Goal: Information Seeking & Learning: Learn about a topic

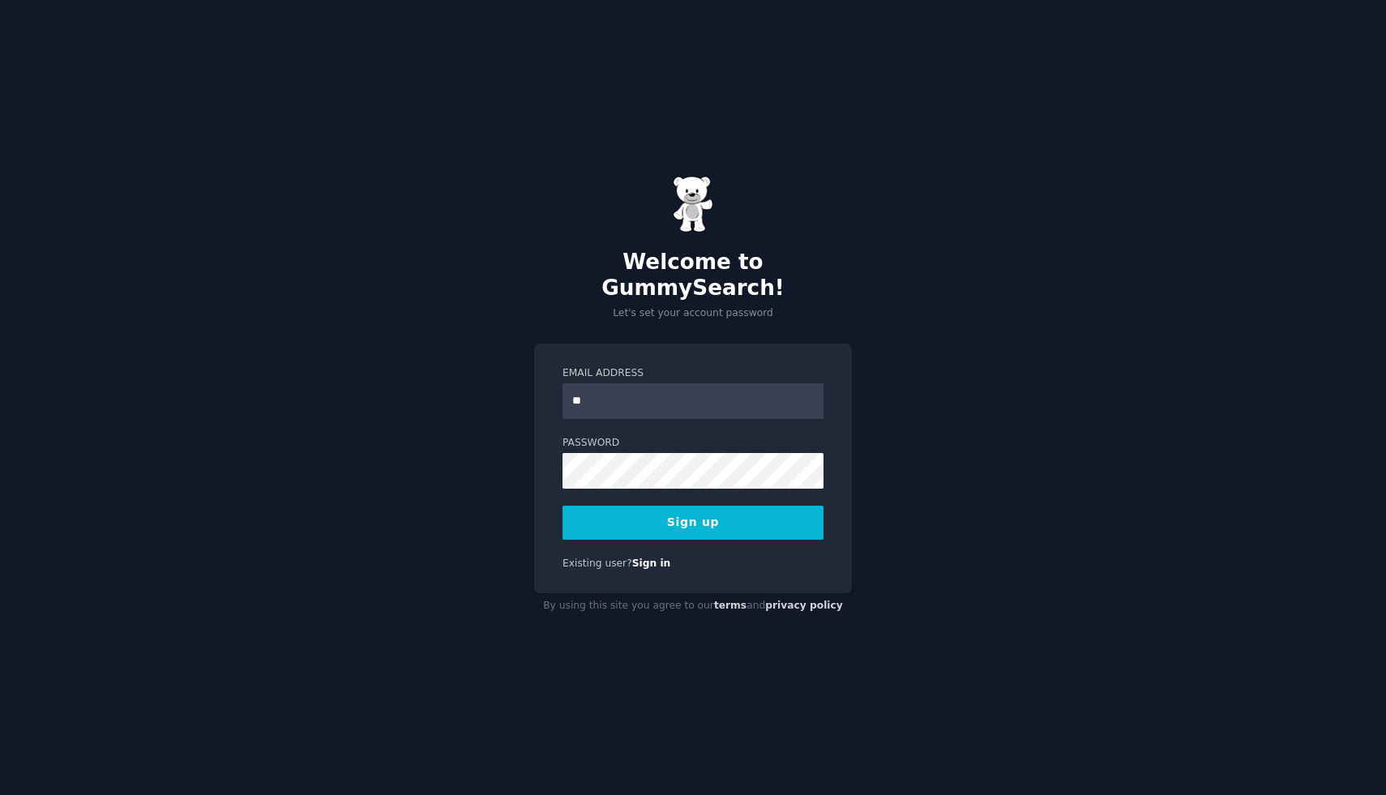
type input "**********"
click at [724, 506] on button "Sign up" at bounding box center [693, 523] width 261 height 34
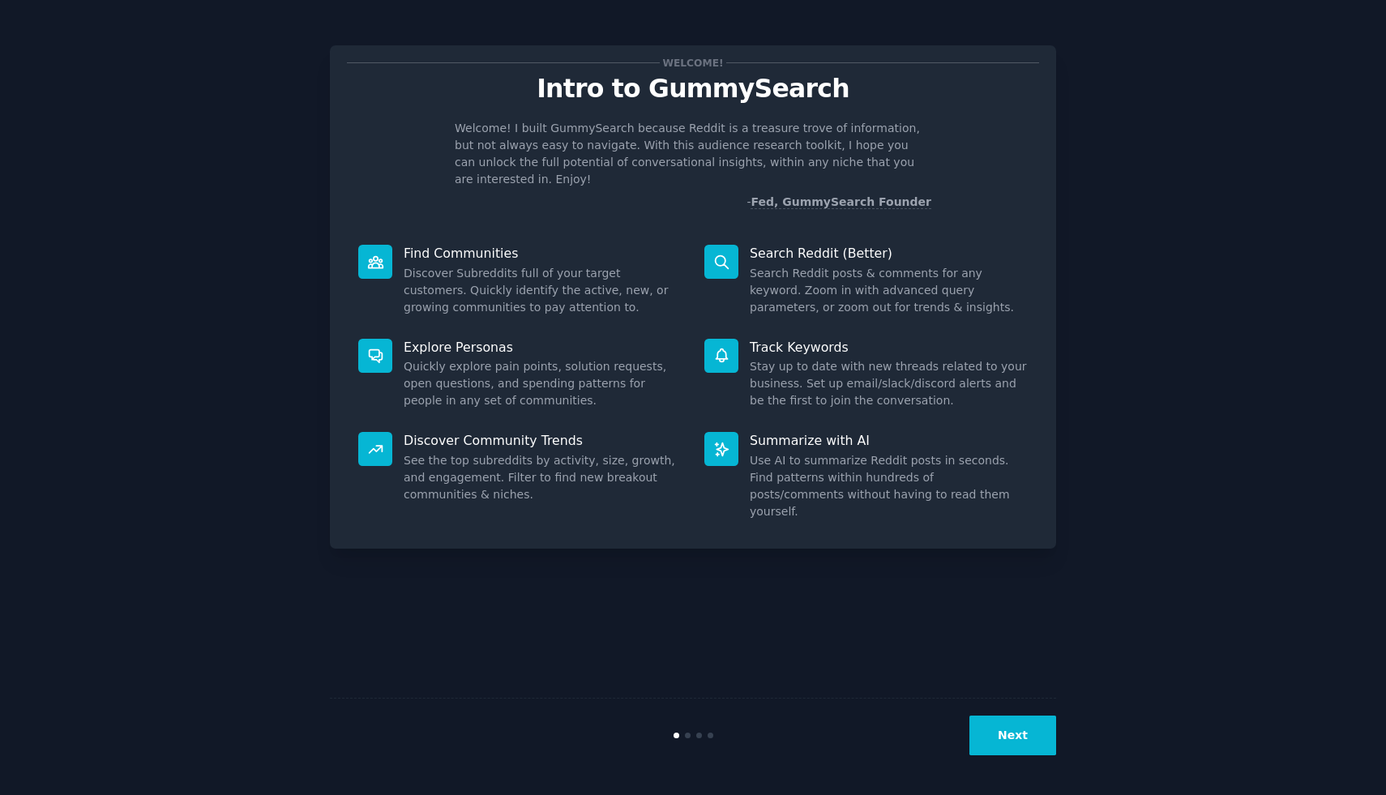
click at [1026, 739] on button "Next" at bounding box center [1012, 736] width 87 height 40
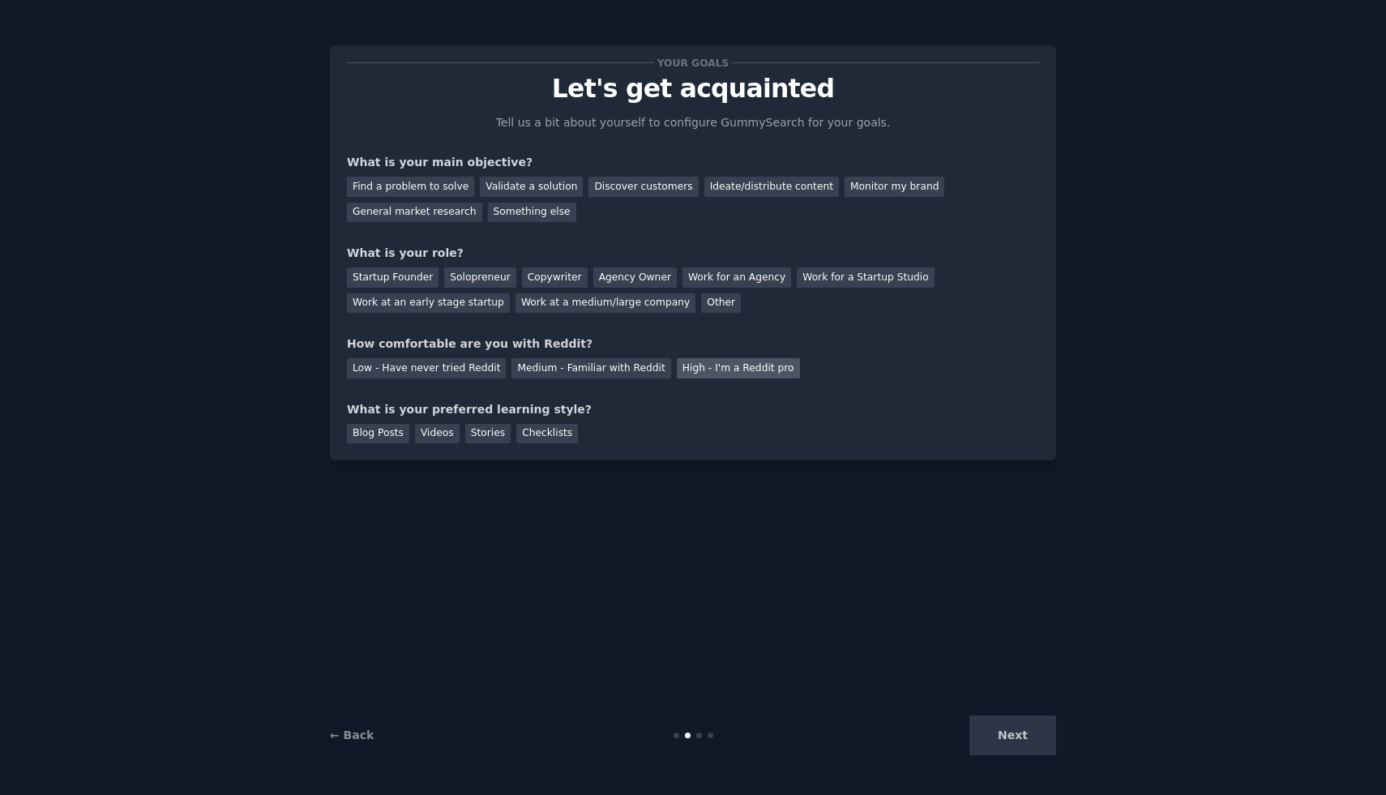
click at [692, 369] on div "High - I'm a Reddit pro" at bounding box center [738, 368] width 123 height 20
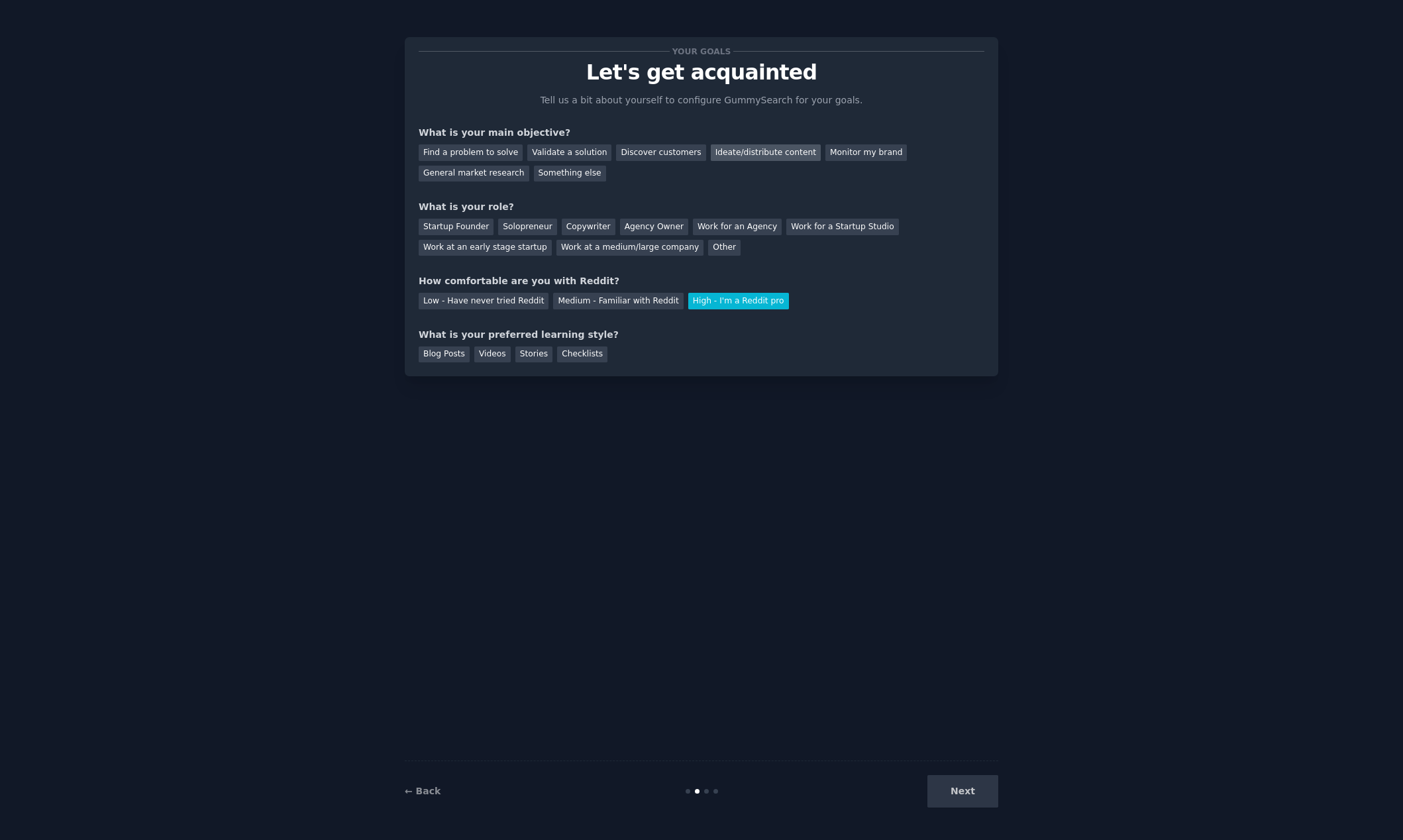
click at [744, 154] on div "Ideate/distribute content" at bounding box center [766, 153] width 110 height 16
click at [644, 229] on div "Agency Owner" at bounding box center [654, 226] width 68 height 16
click at [521, 356] on div "Stories" at bounding box center [534, 355] width 37 height 16
click at [957, 649] on button "Next" at bounding box center [963, 791] width 71 height 33
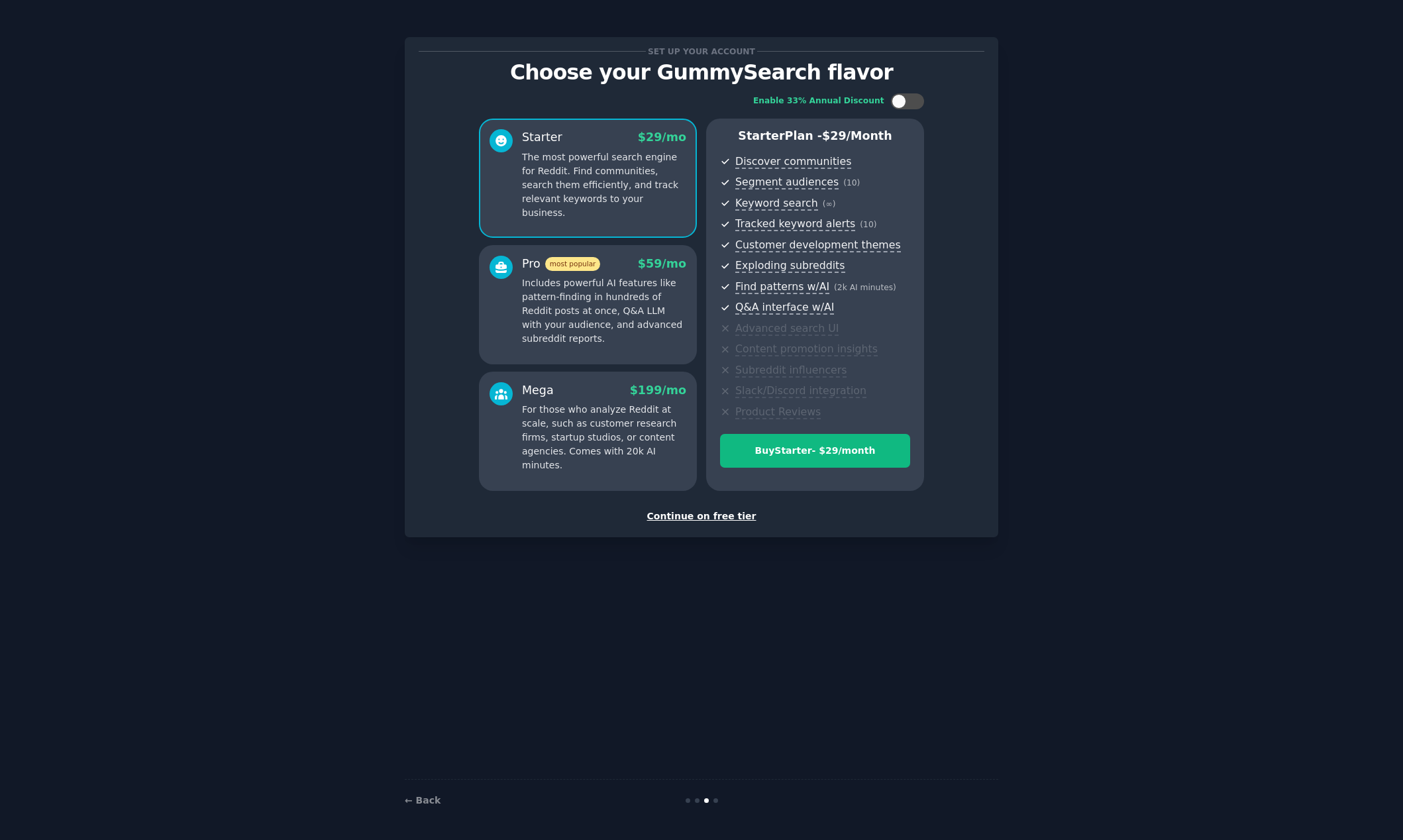
click at [695, 519] on div "Continue on free tier" at bounding box center [701, 516] width 565 height 14
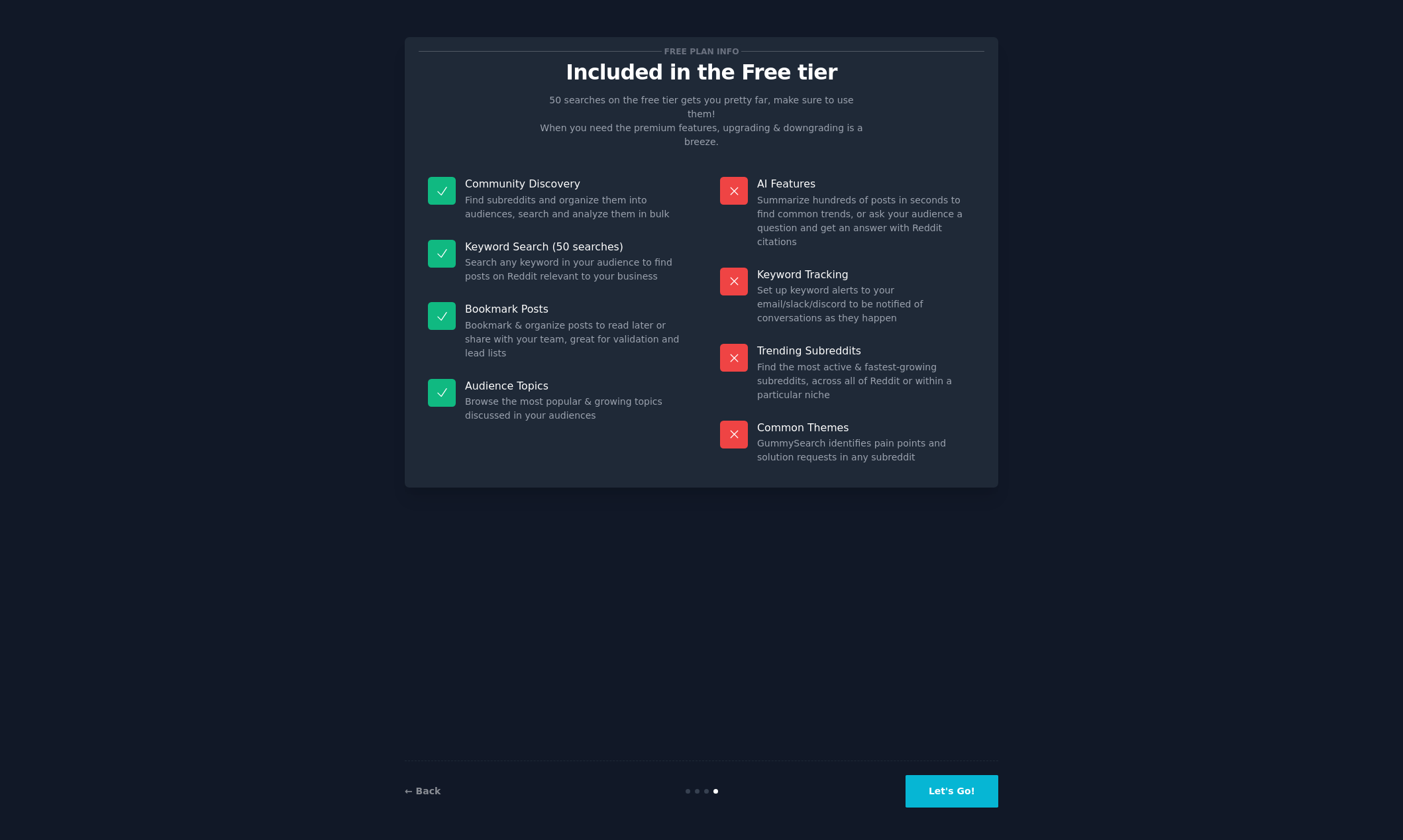
click at [949, 649] on button "Let's Go!" at bounding box center [951, 791] width 92 height 33
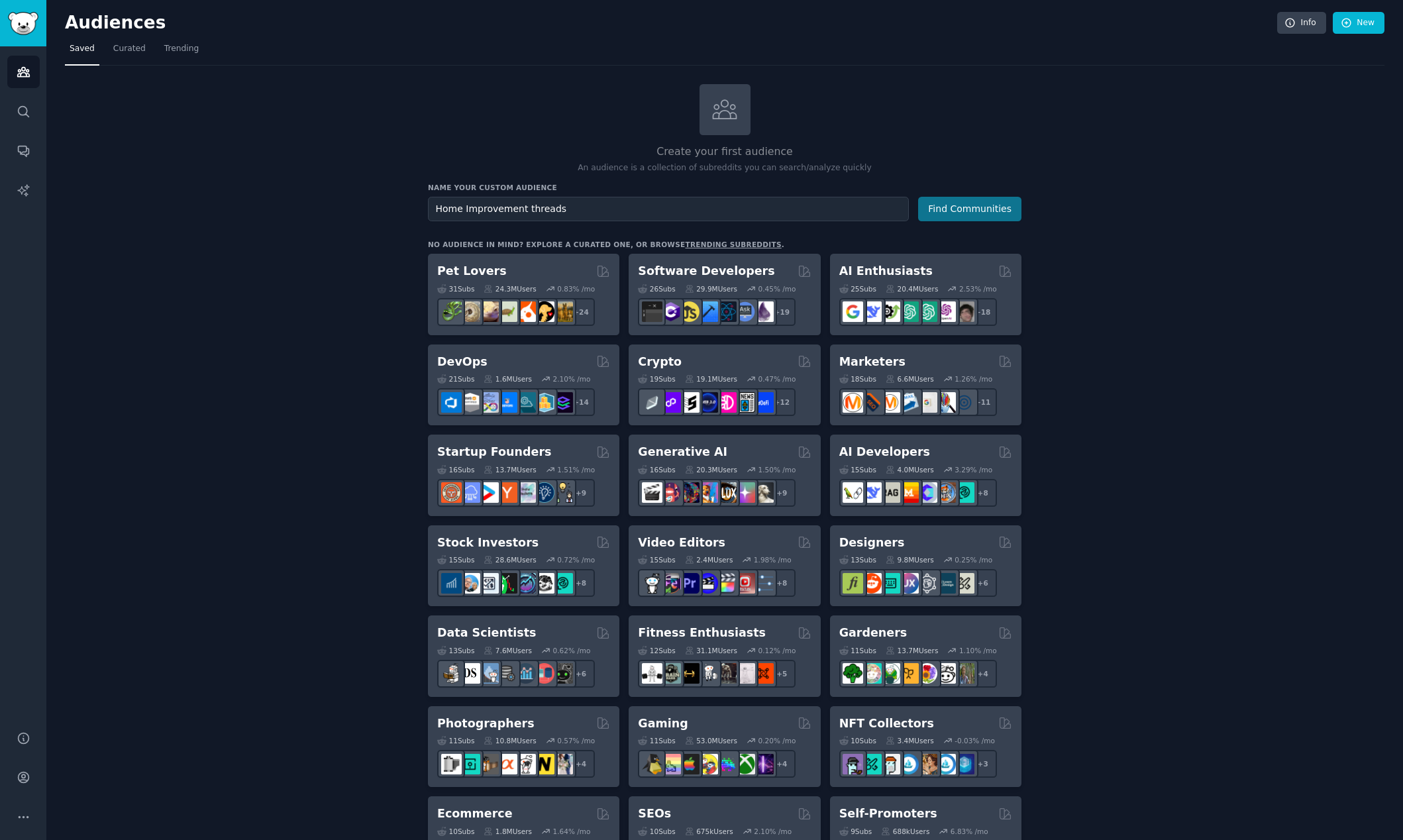
type input "Home Improvement threads"
click at [972, 208] on button "Find Communities" at bounding box center [969, 209] width 103 height 25
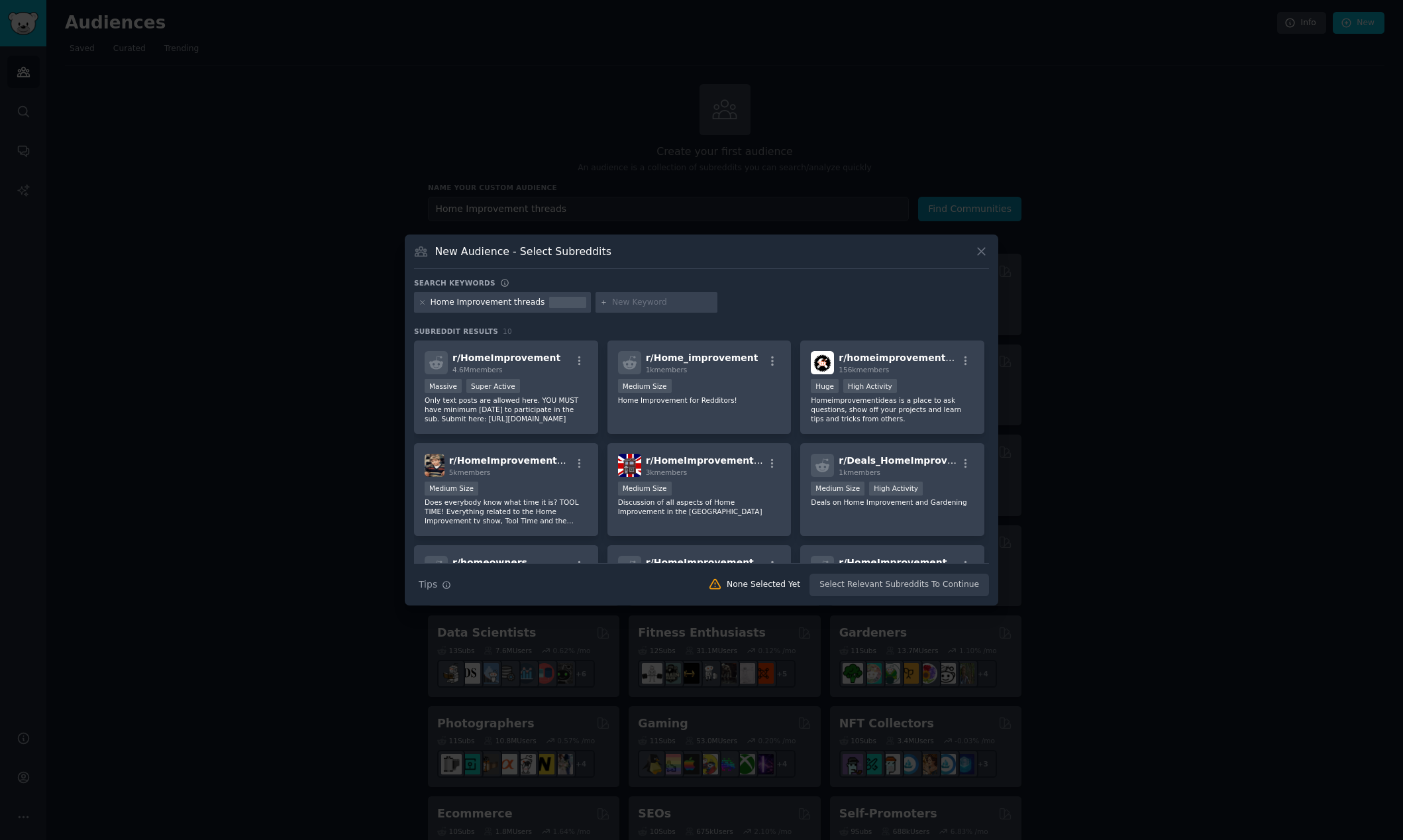
click at [631, 306] on input "text" at bounding box center [662, 302] width 101 height 12
type input "home improvement business owners"
type input "home improvement marketing"
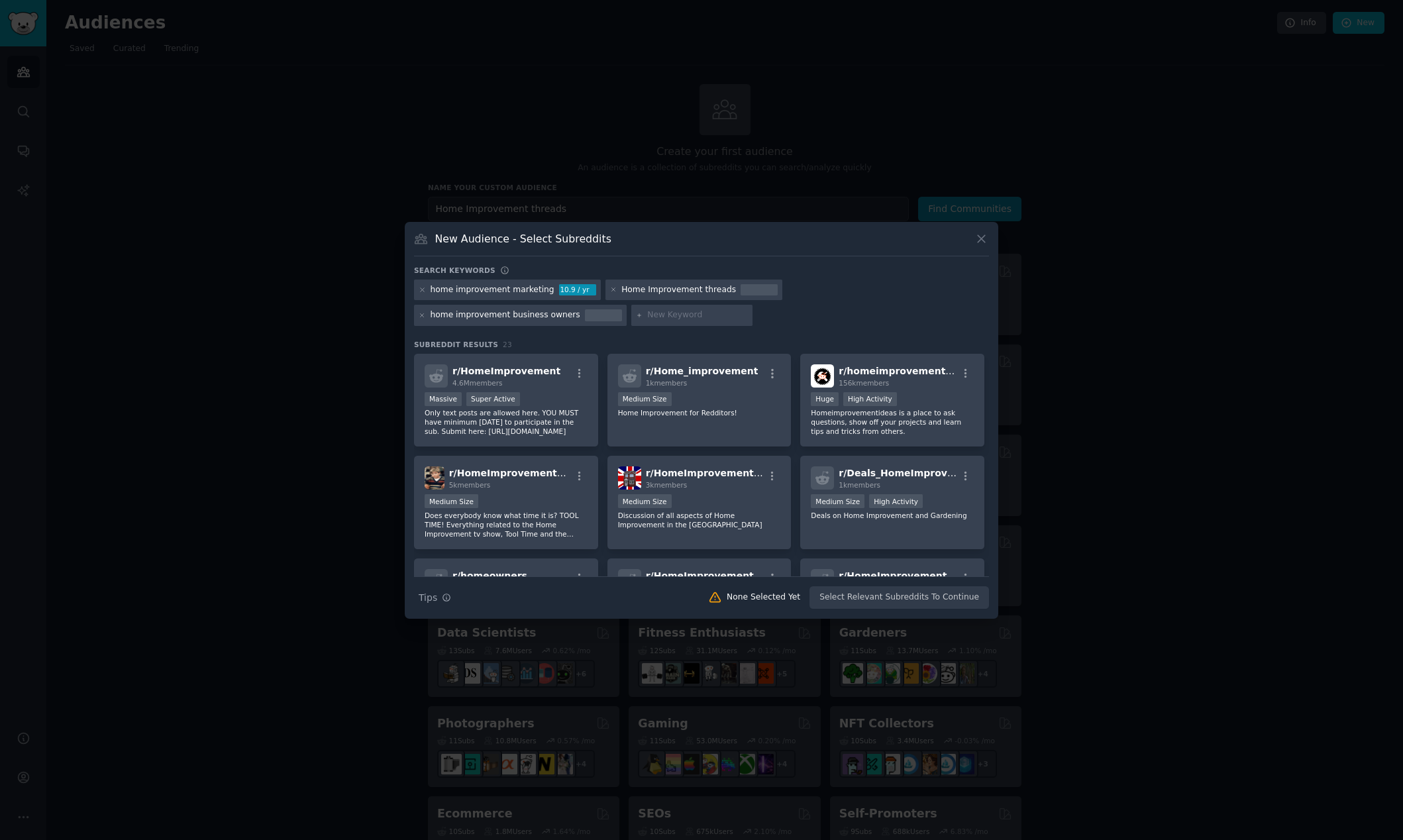
click at [931, 600] on div "Search Tips Tips None Selected Yet Select Relevant Subreddits To Continue" at bounding box center [702, 592] width 575 height 34
click at [674, 292] on div "Home Improvement threads" at bounding box center [678, 290] width 114 height 12
click at [559, 288] on div "10.9 / yr" at bounding box center [577, 290] width 37 height 12
click at [525, 373] on span "r/ HomeImprovement" at bounding box center [507, 370] width 108 height 11
click at [742, 424] on div "r/ Home_improvement 1k members Medium Size Home Improvement for Redditors!" at bounding box center [699, 400] width 184 height 93
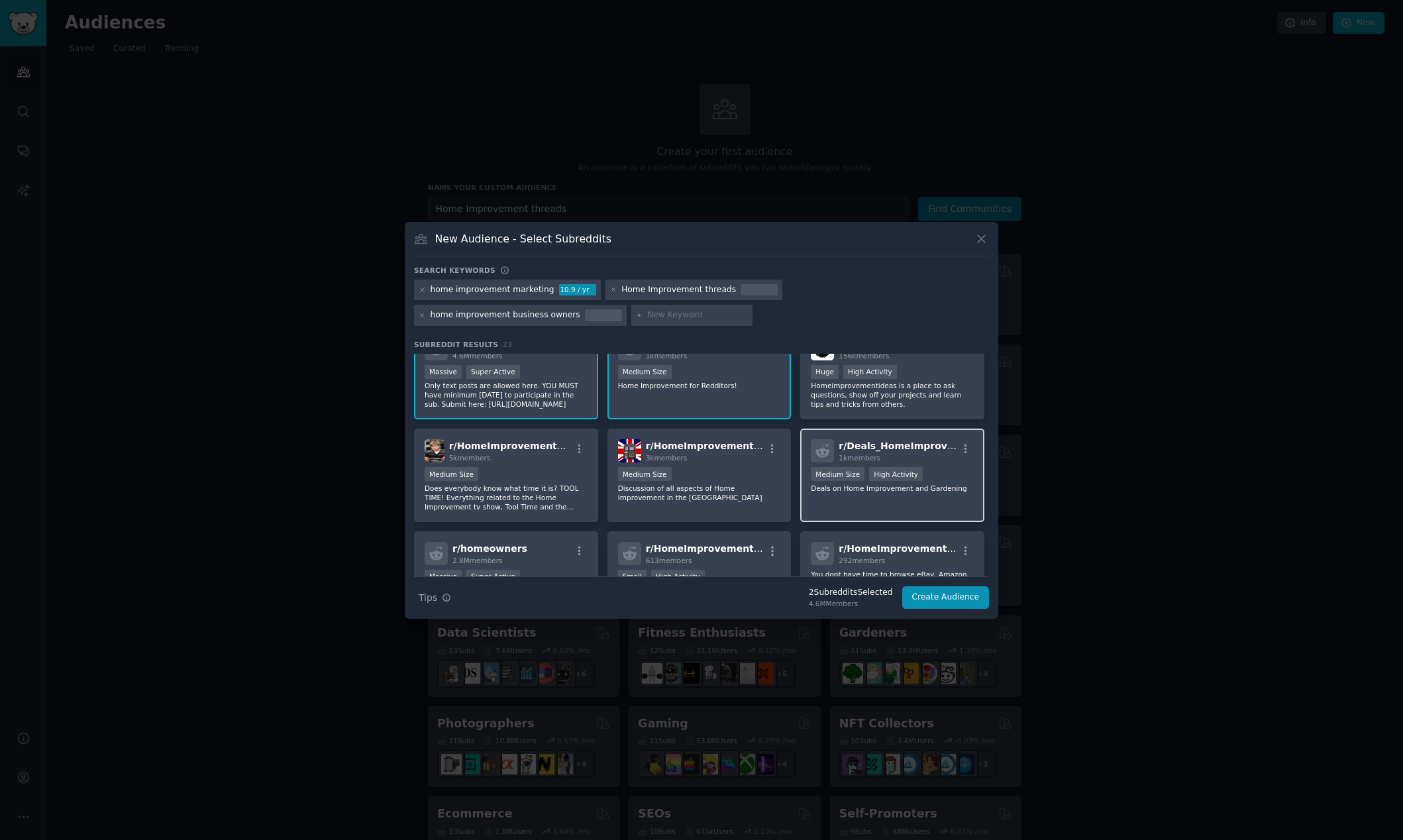
scroll to position [87, 0]
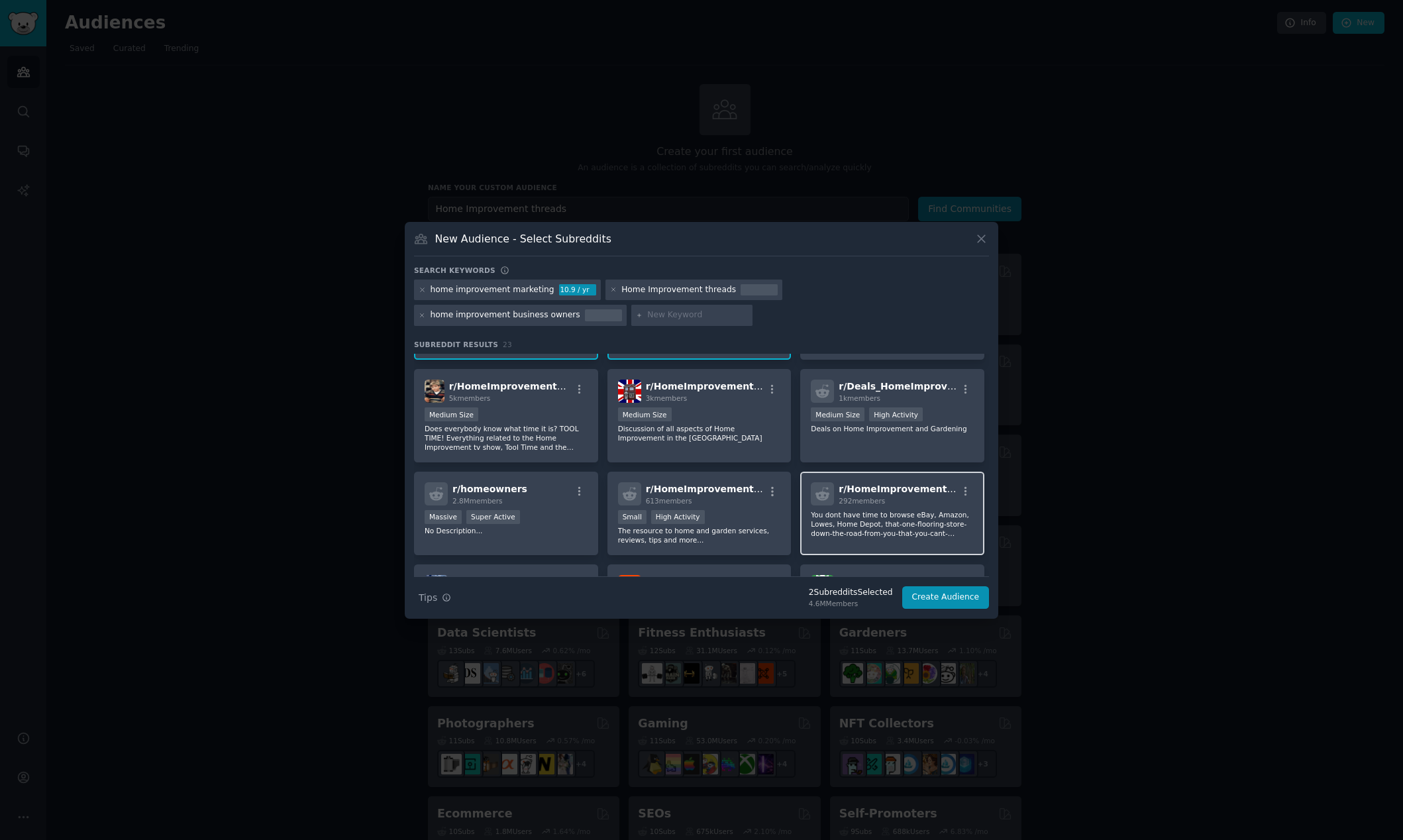
click at [902, 502] on div "292 members" at bounding box center [897, 500] width 118 height 9
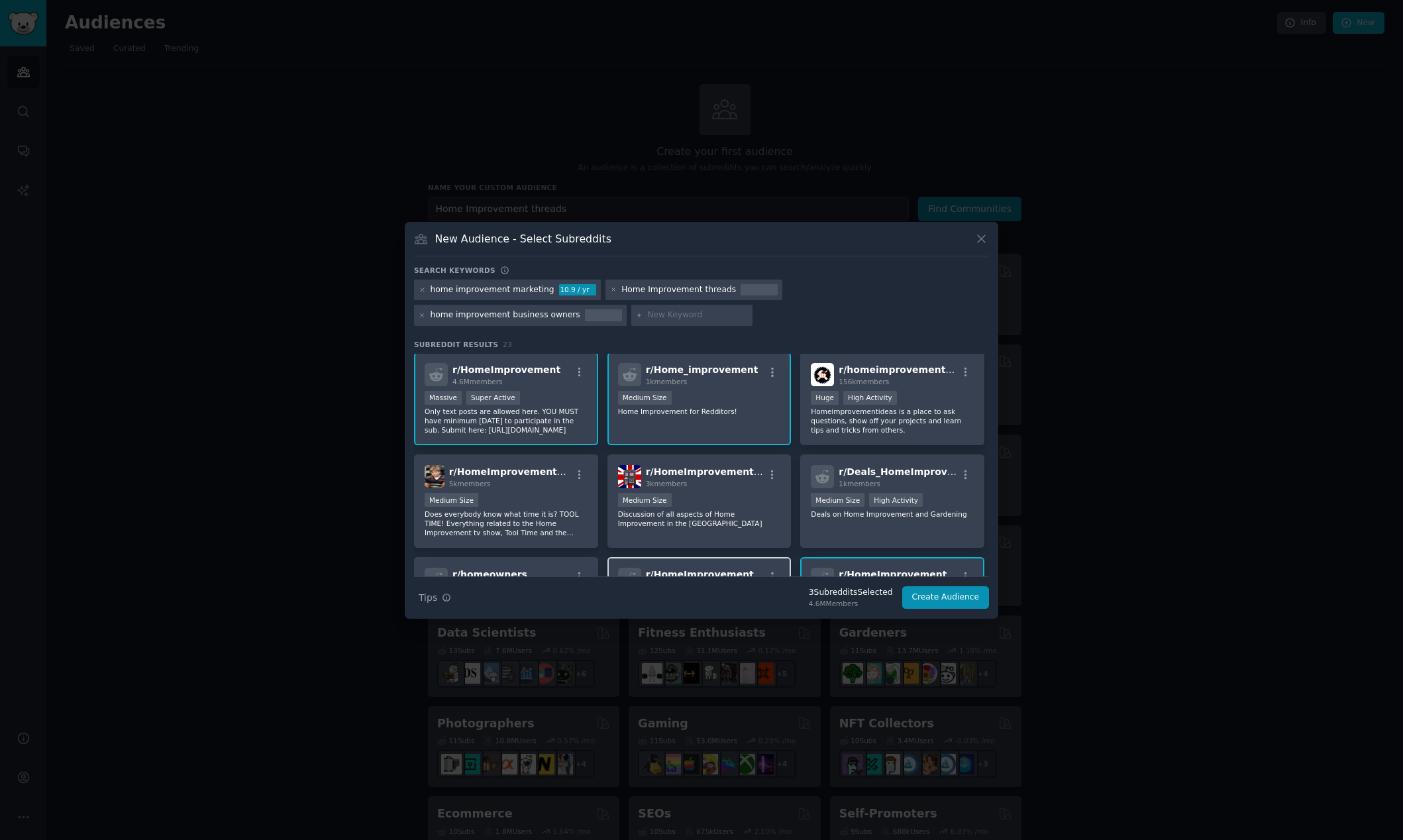
scroll to position [0, 0]
click at [943, 596] on button "Create Audience" at bounding box center [945, 597] width 87 height 23
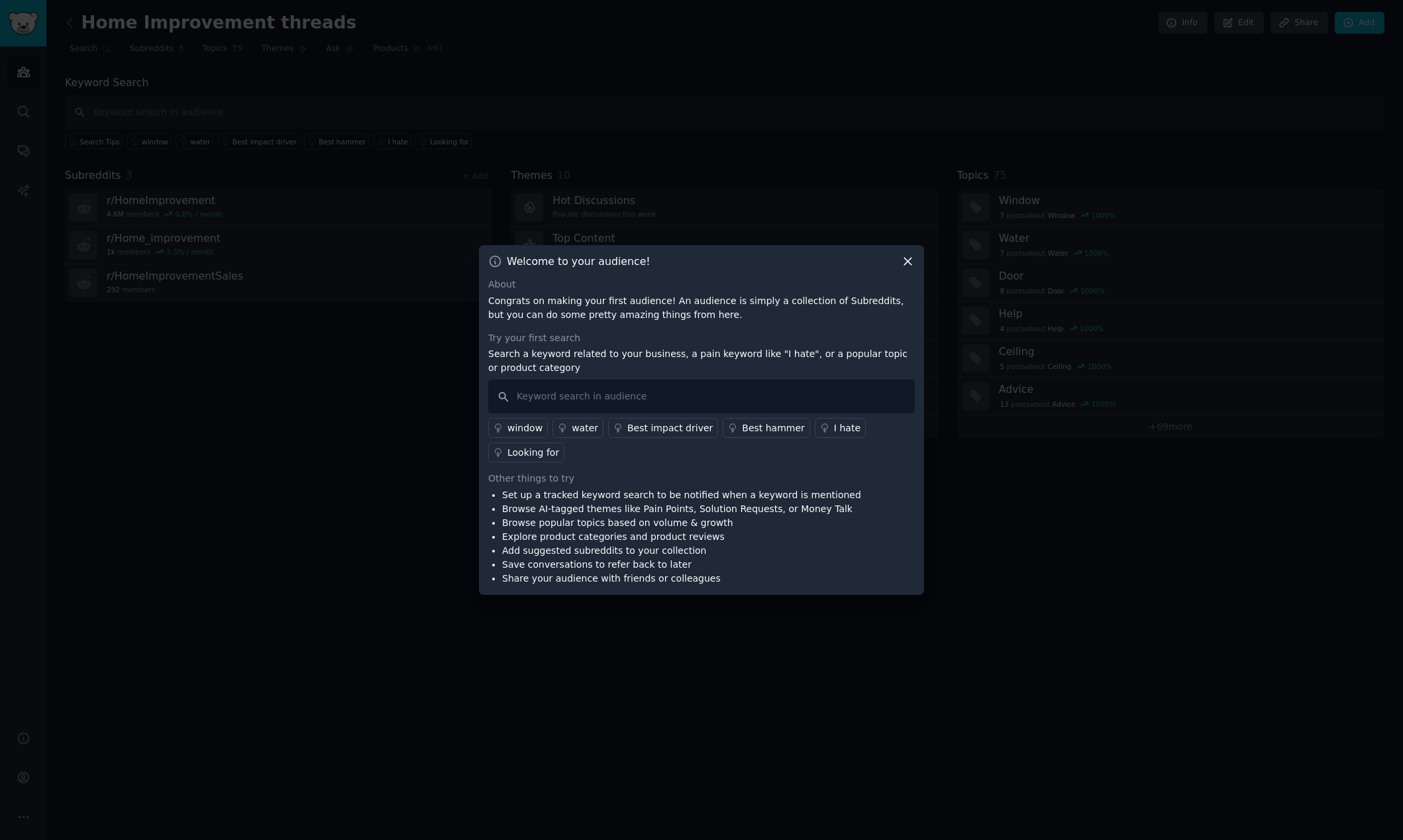
click at [815, 429] on link "I hate" at bounding box center [840, 427] width 51 height 20
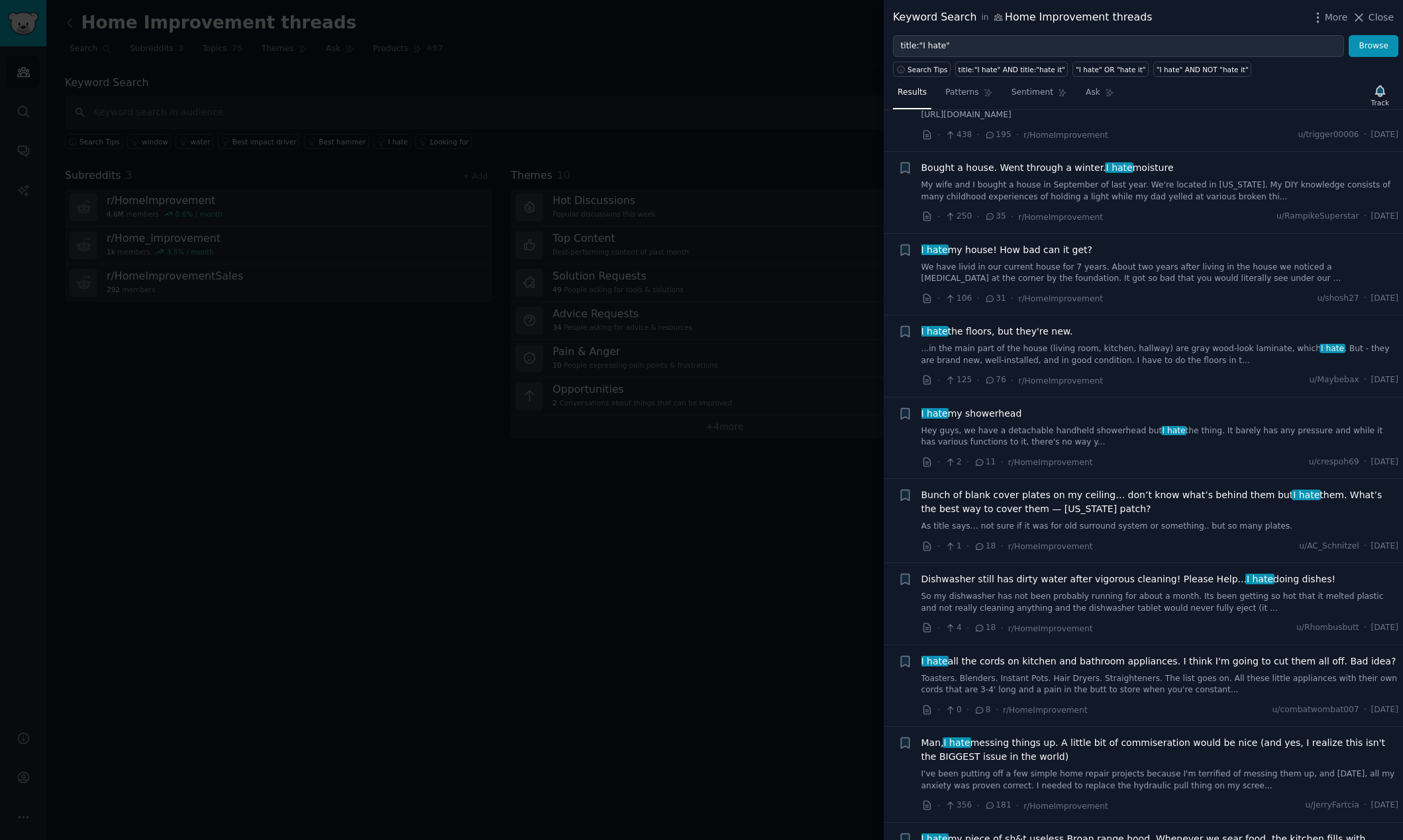
scroll to position [1184, 0]
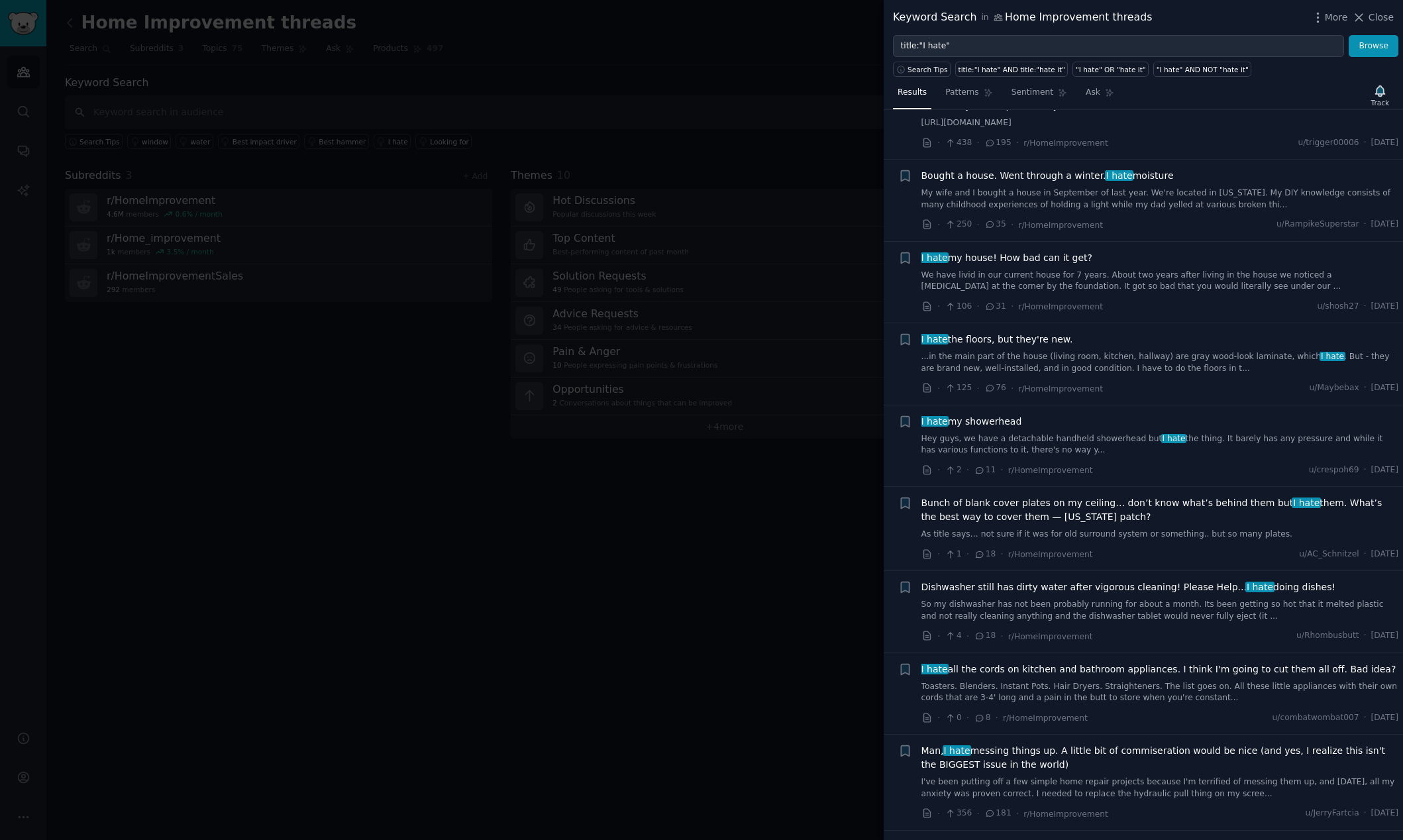
click at [1081, 649] on span "I hate all the cords on kitchen and bathroom appliances. I think I'm going to c…" at bounding box center [1158, 669] width 475 height 14
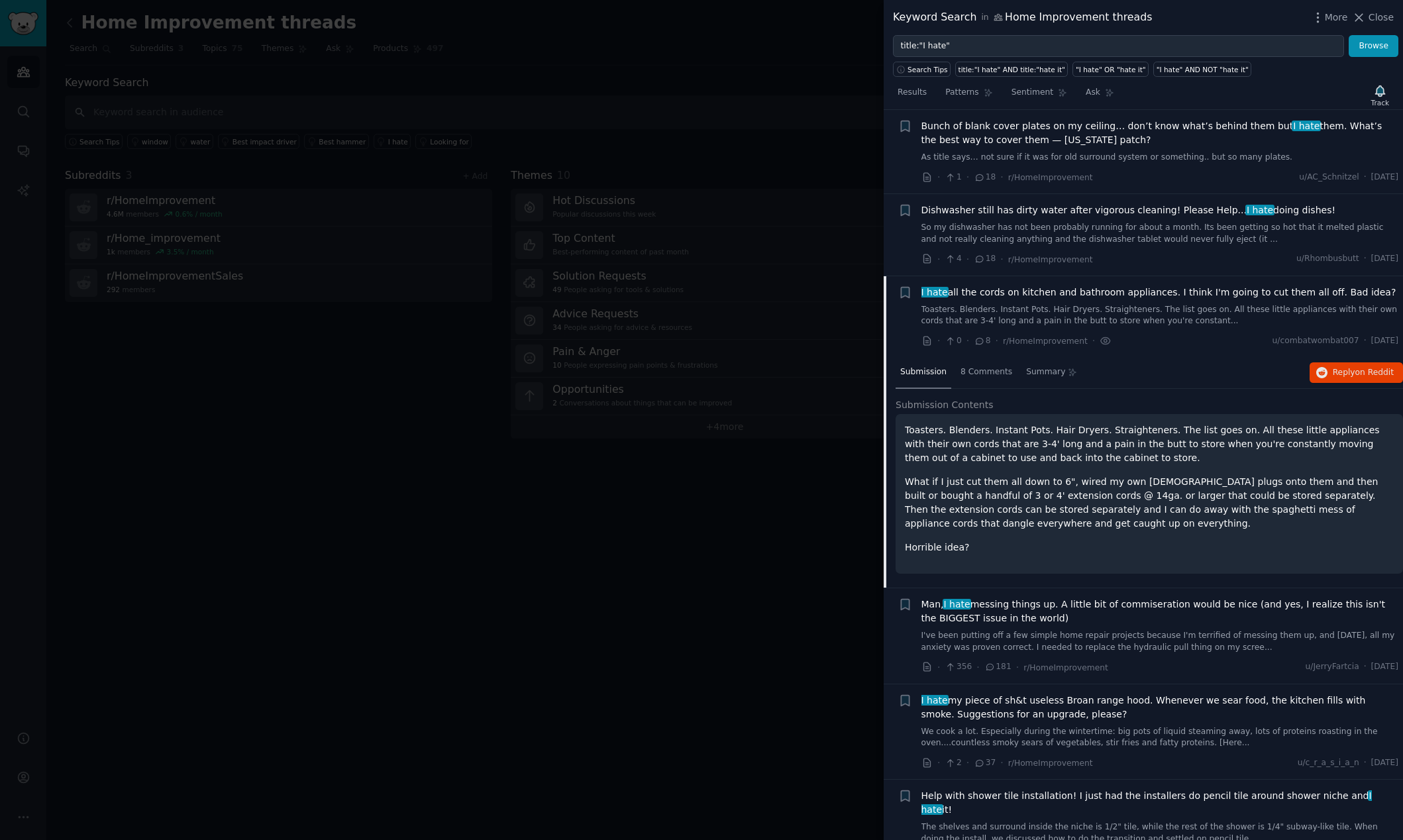
scroll to position [1727, 0]
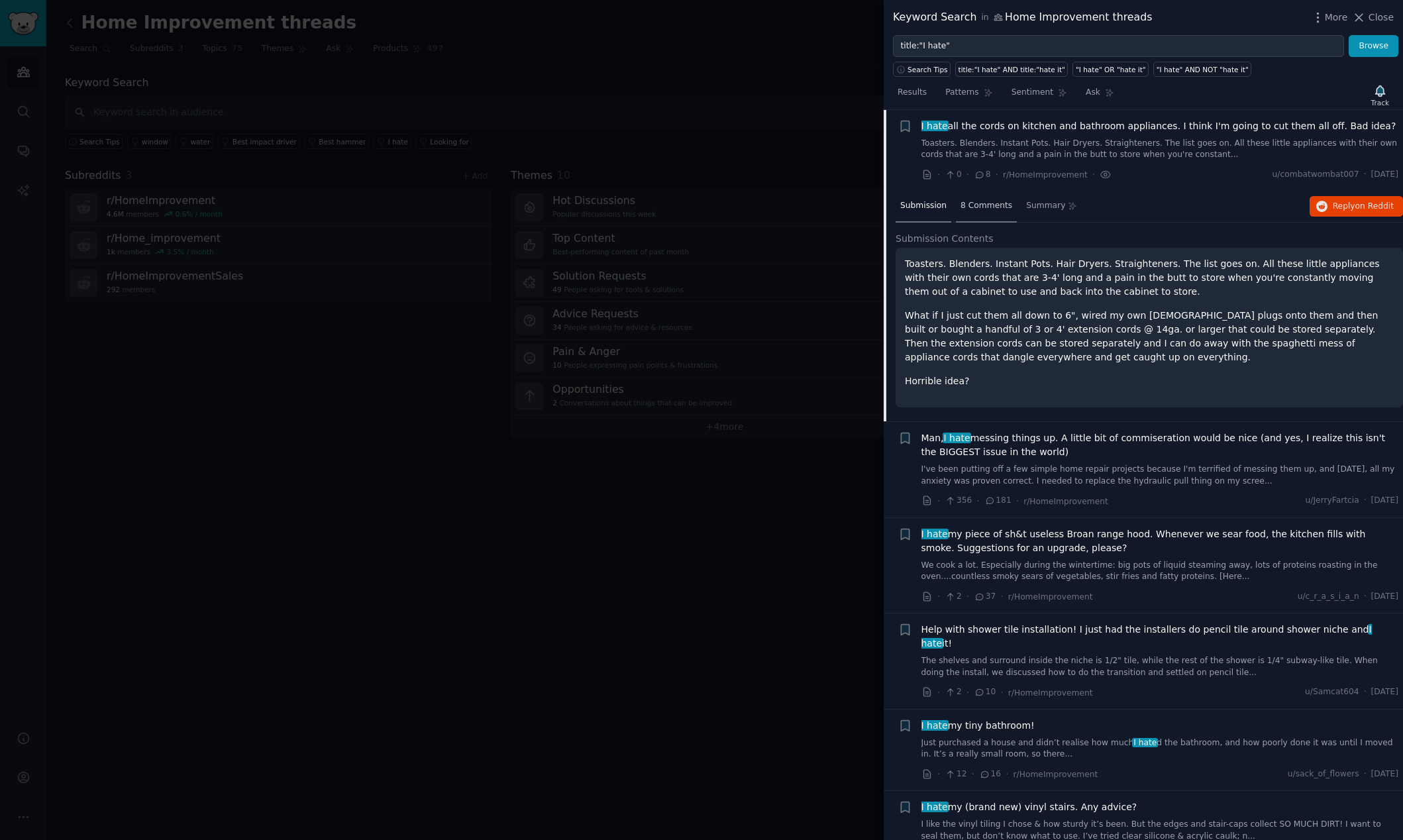
click at [981, 204] on span "8 Comments" at bounding box center [985, 206] width 51 height 12
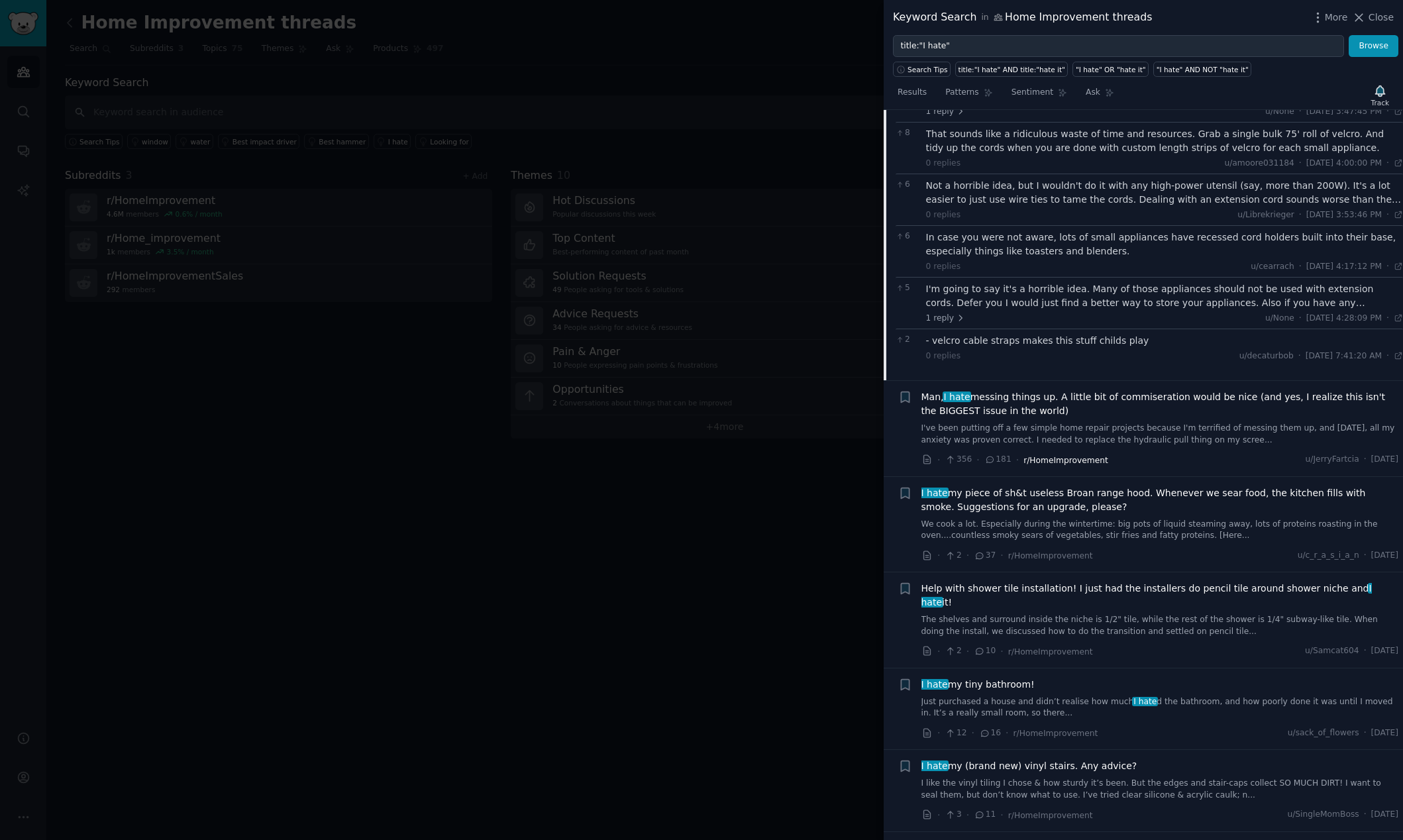
scroll to position [1907, 0]
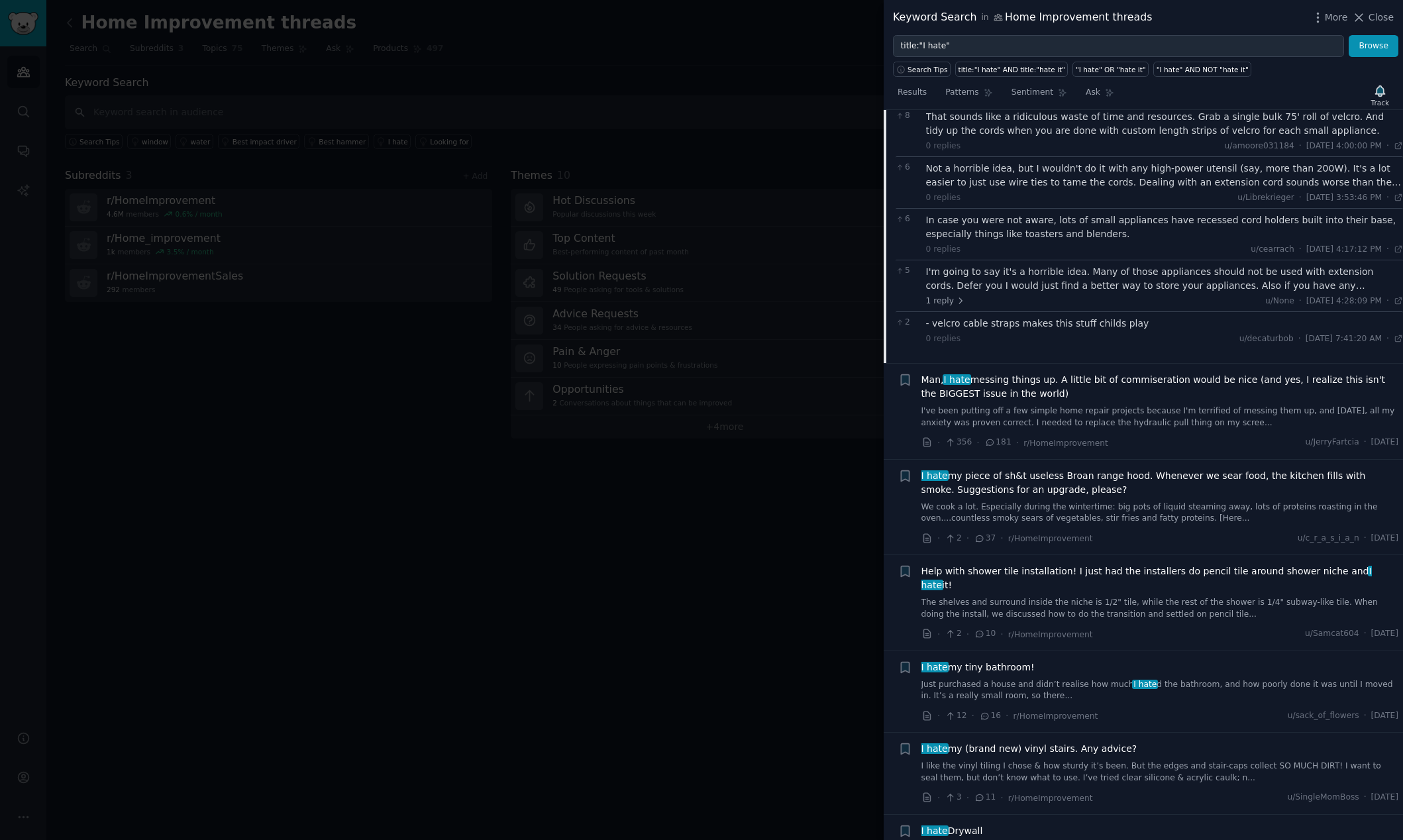
click at [959, 649] on span "I hate my tiny bathroom!" at bounding box center [977, 667] width 114 height 14
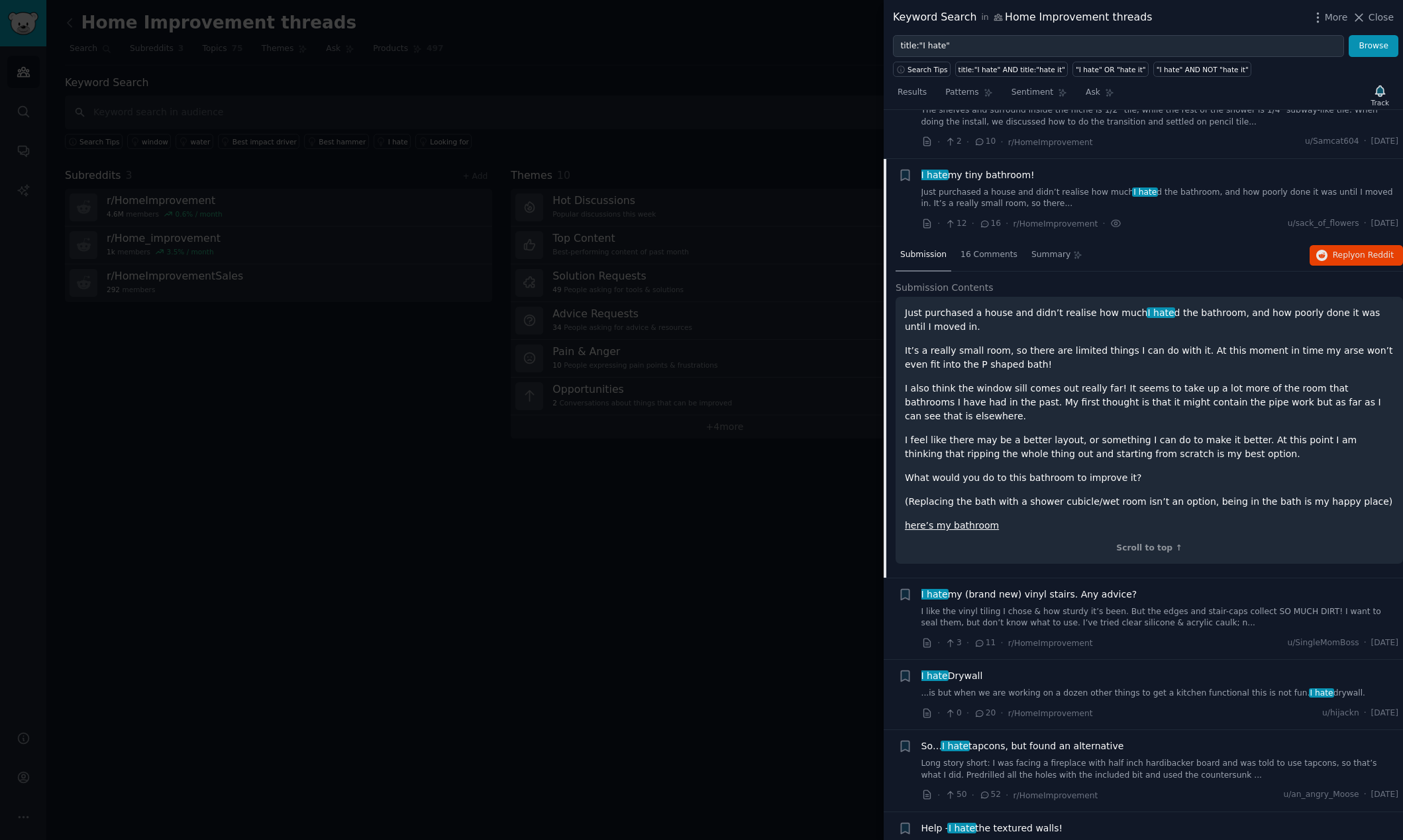
scroll to position [2082, 0]
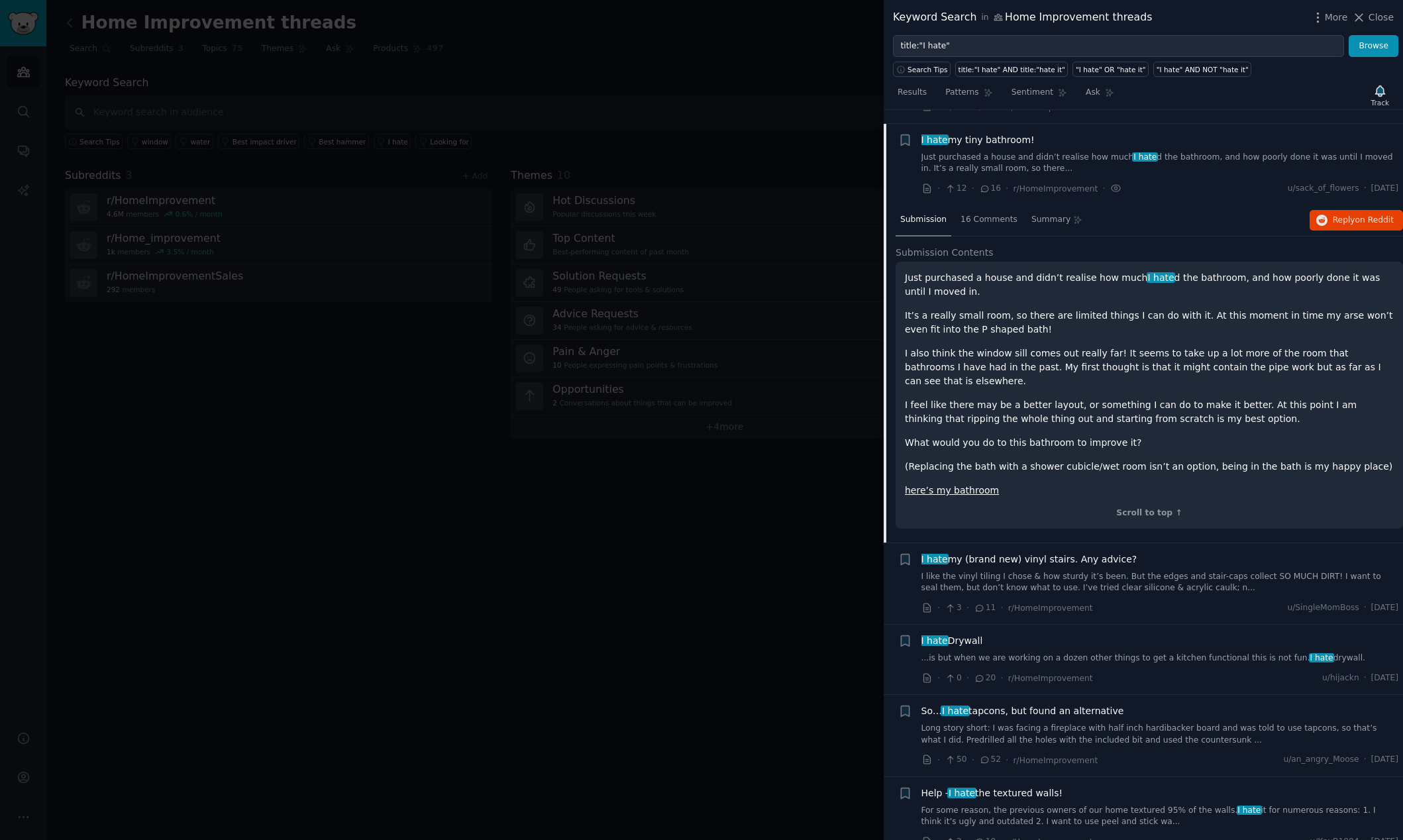
click at [956, 485] on link "here’s my bathroom" at bounding box center [951, 489] width 94 height 11
